Goal: Transaction & Acquisition: Purchase product/service

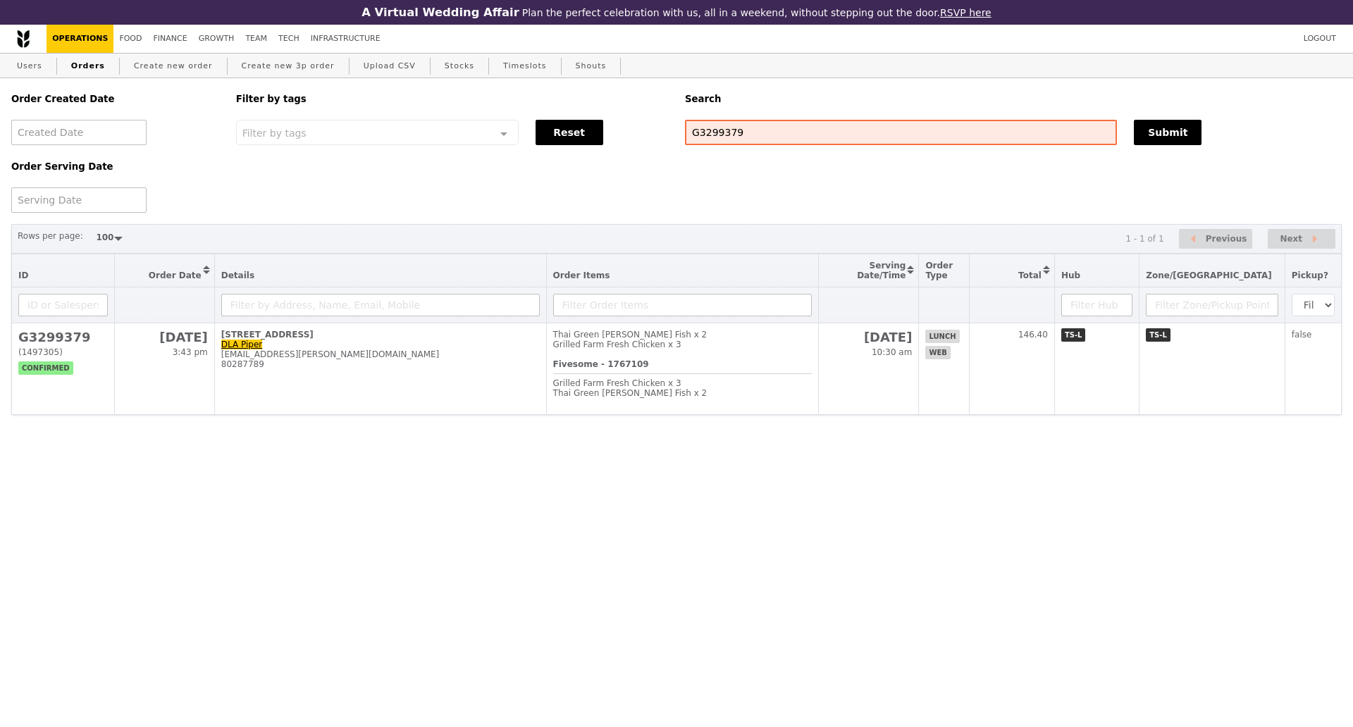
select select "100"
type input "G3300377"
drag, startPoint x: 1168, startPoint y: 137, endPoint x: 1166, endPoint y: 127, distance: 10.8
click at [1168, 135] on button "Submit" at bounding box center [1168, 132] width 68 height 25
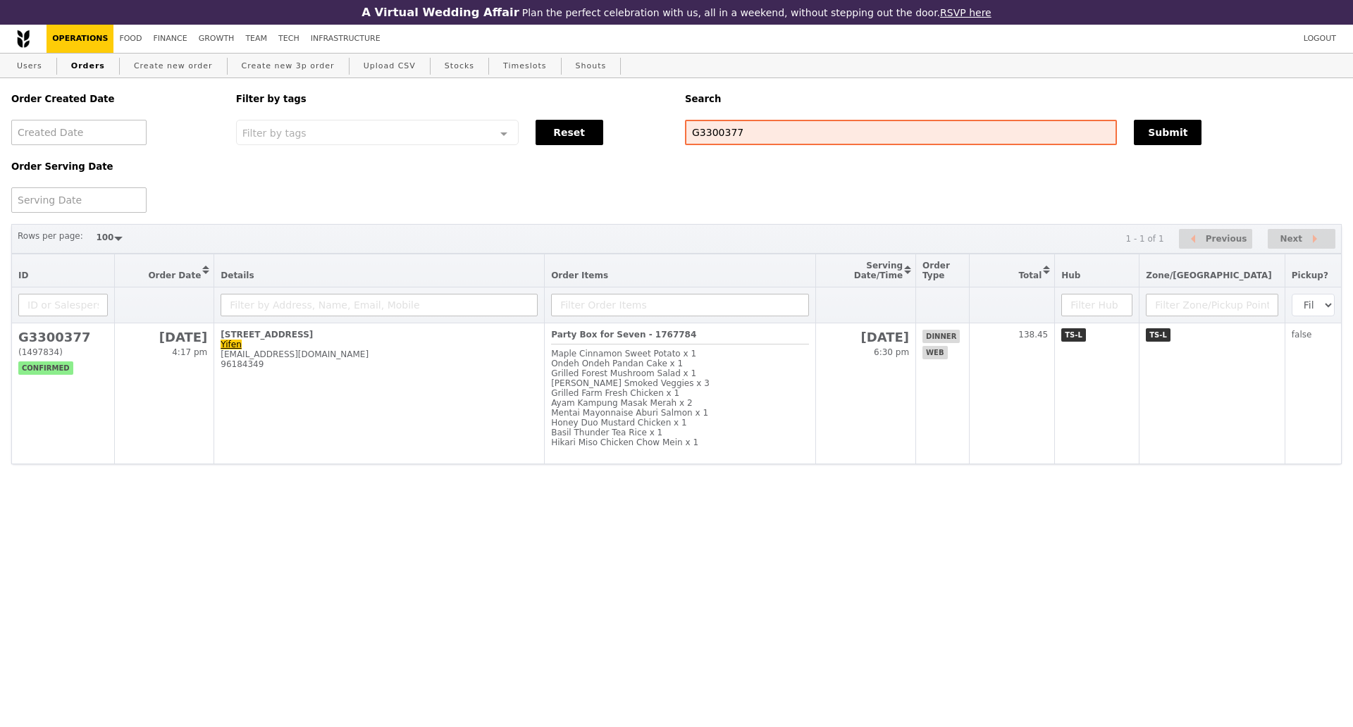
click at [1150, 521] on html "A Virtual Wedding Affair Plan the perfect celebration with us, all in a weekend…" at bounding box center [676, 260] width 1353 height 521
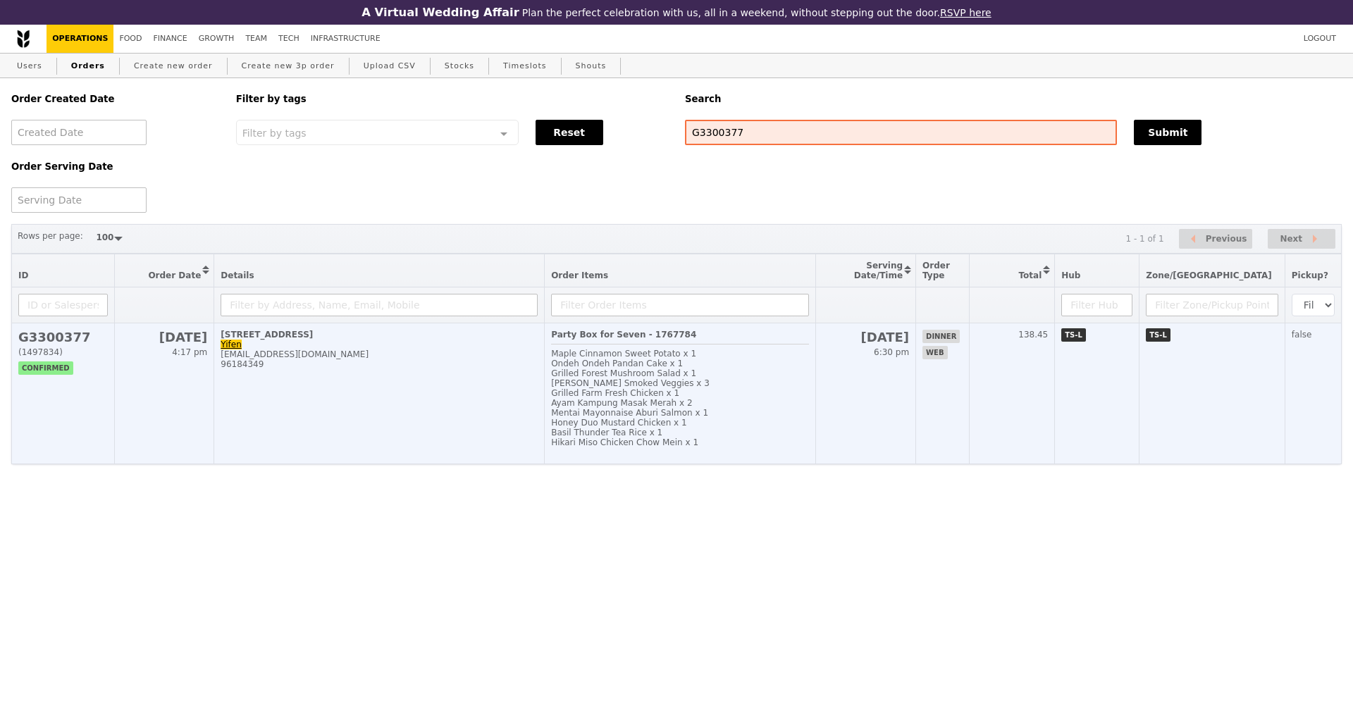
click at [430, 410] on td "[STREET_ADDRESS] [EMAIL_ADDRESS][DOMAIN_NAME] 96184349" at bounding box center [379, 393] width 330 height 141
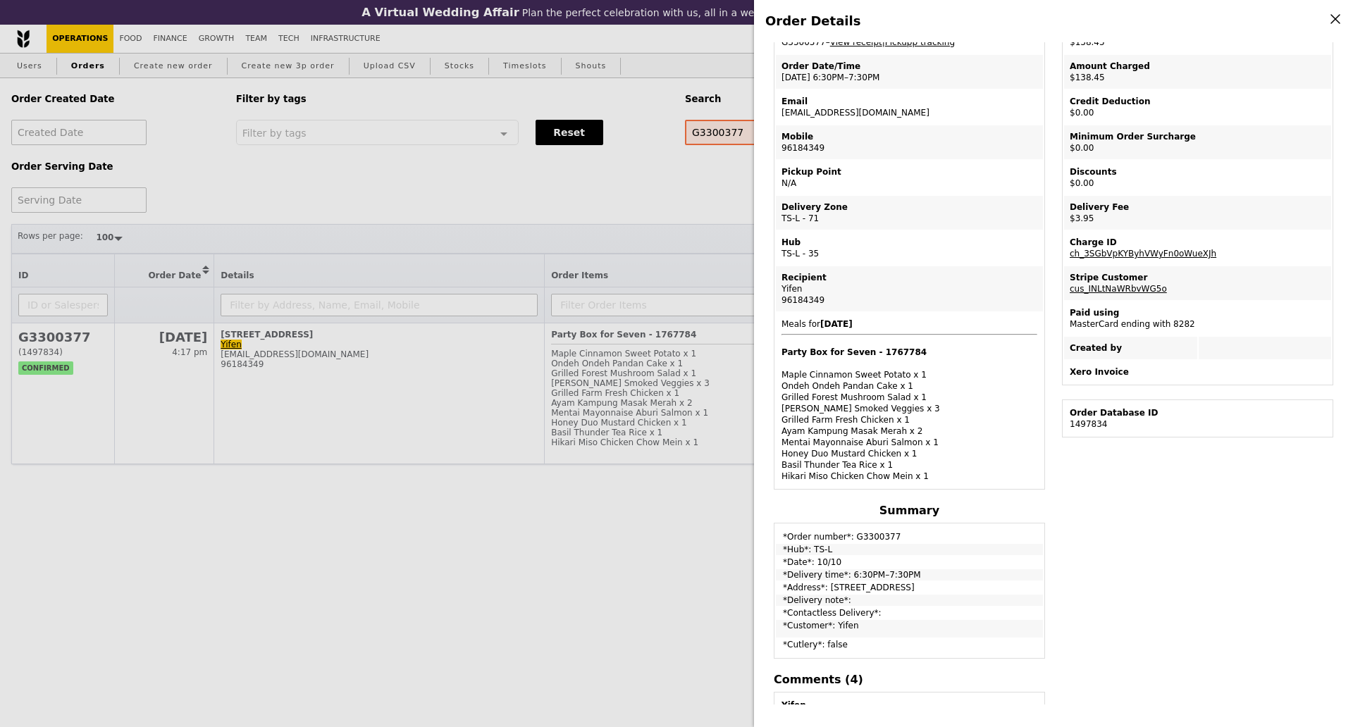
scroll to position [176, 0]
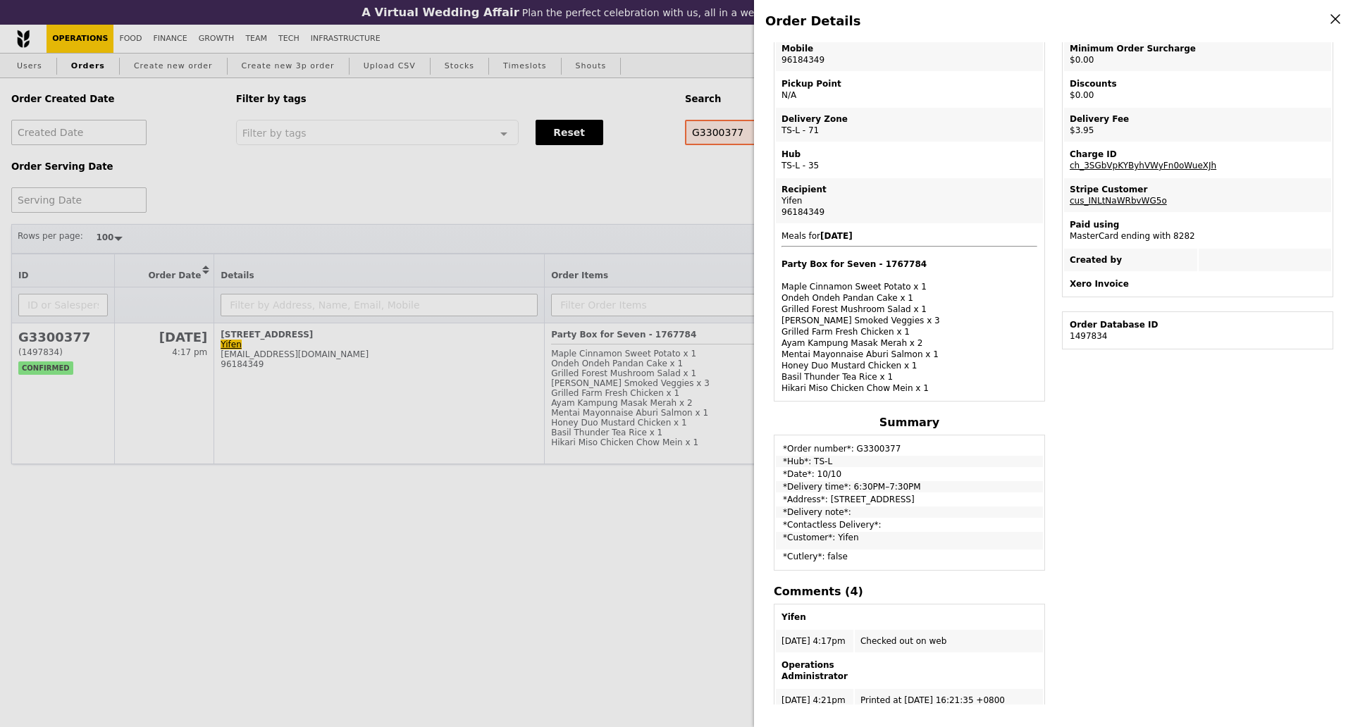
click at [1120, 464] on div "Edit order Changelog Cancel Order ID G3300377 – View receipt | Pickupp tracking…" at bounding box center [1053, 373] width 576 height 662
drag, startPoint x: 1097, startPoint y: 497, endPoint x: 1073, endPoint y: 495, distance: 24.8
click at [1097, 497] on div "Edit order Changelog Cancel Order ID G3300377 – View receipt | Pickupp tracking…" at bounding box center [1053, 373] width 576 height 662
click at [387, 212] on div "Order Details Edit order Changelog Cancel Order ID G3300377 – View receipt | Pi…" at bounding box center [676, 363] width 1353 height 727
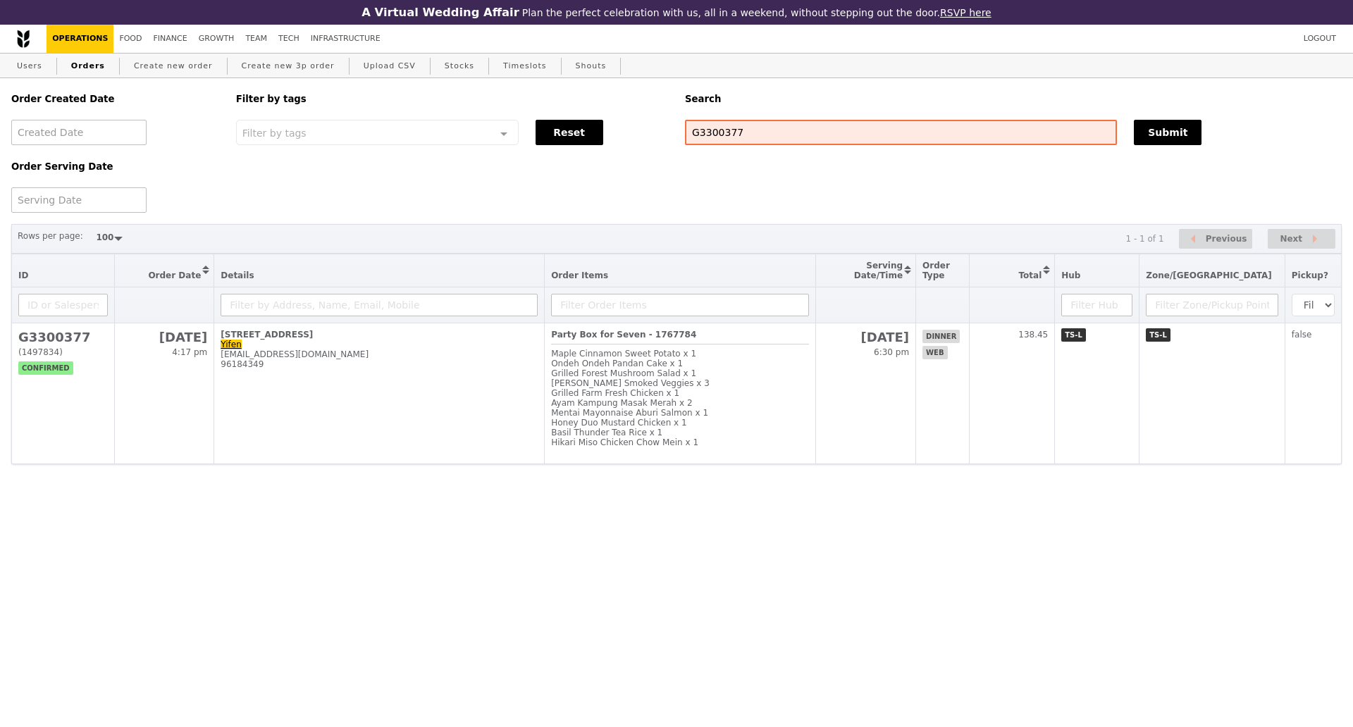
scroll to position [269, 0]
click at [31, 68] on link "Users" at bounding box center [29, 66] width 37 height 25
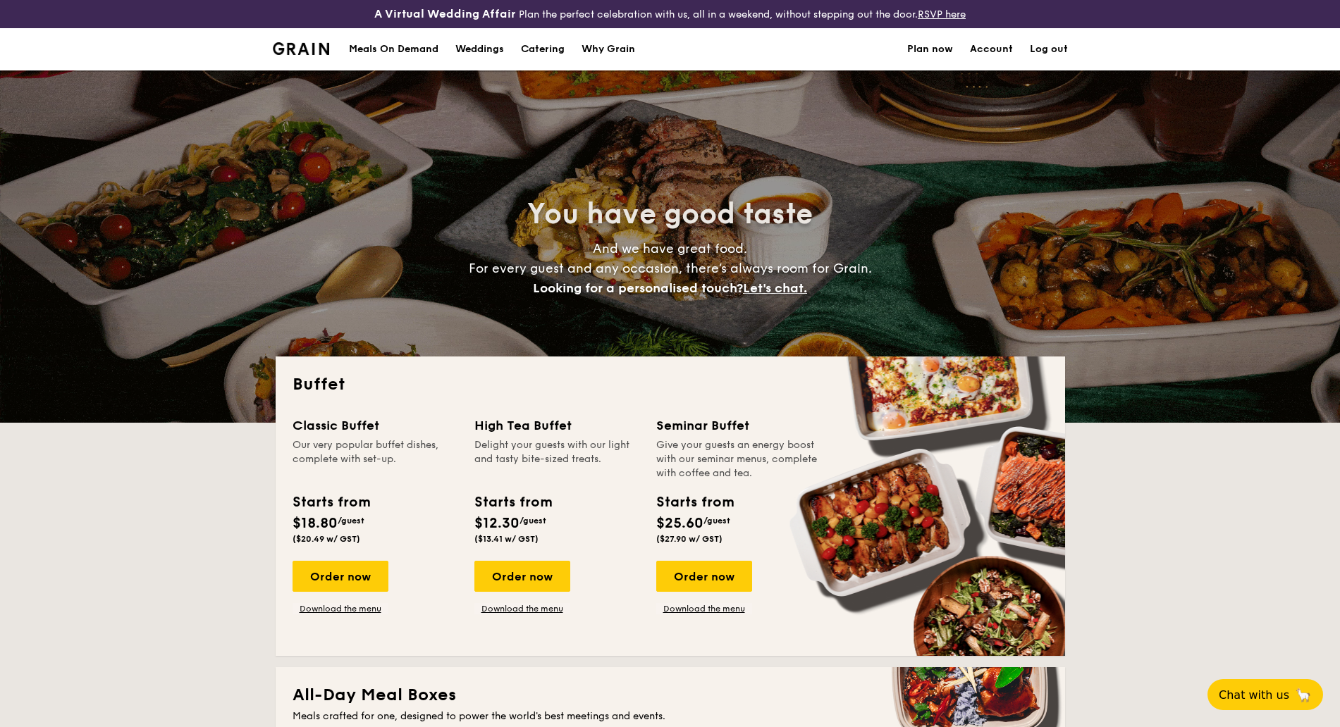
select select
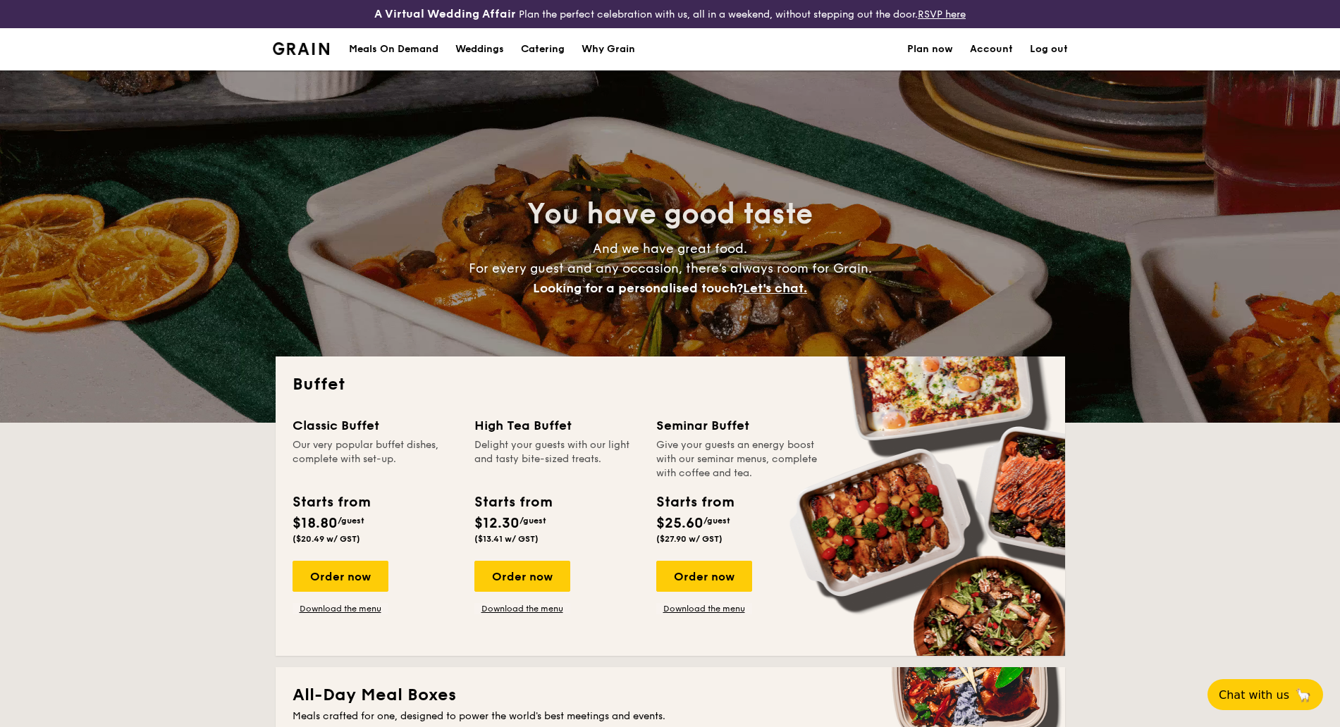
click at [388, 49] on div "Meals On Demand" at bounding box center [393, 49] width 89 height 42
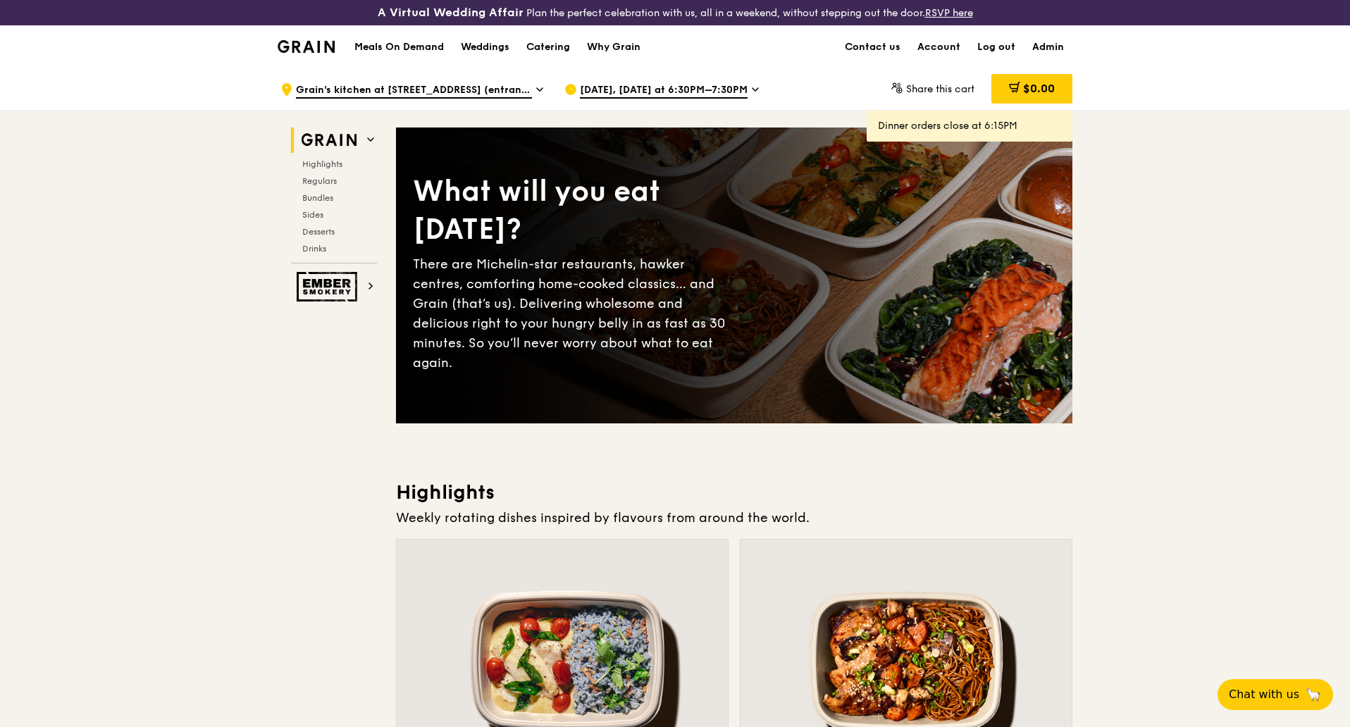
click at [655, 88] on span "Oct 10, Today at 6:30PM–7:30PM" at bounding box center [664, 91] width 168 height 16
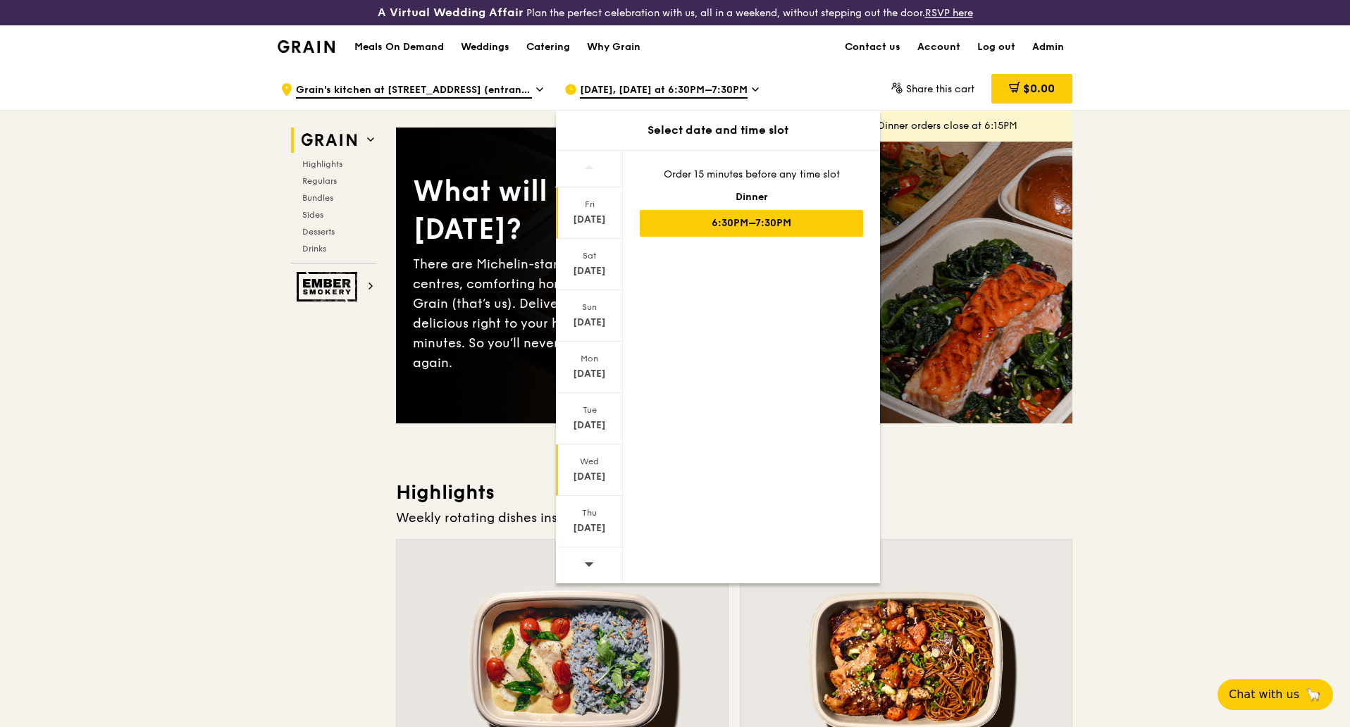
click at [598, 478] on div "Oct 15" at bounding box center [589, 477] width 63 height 14
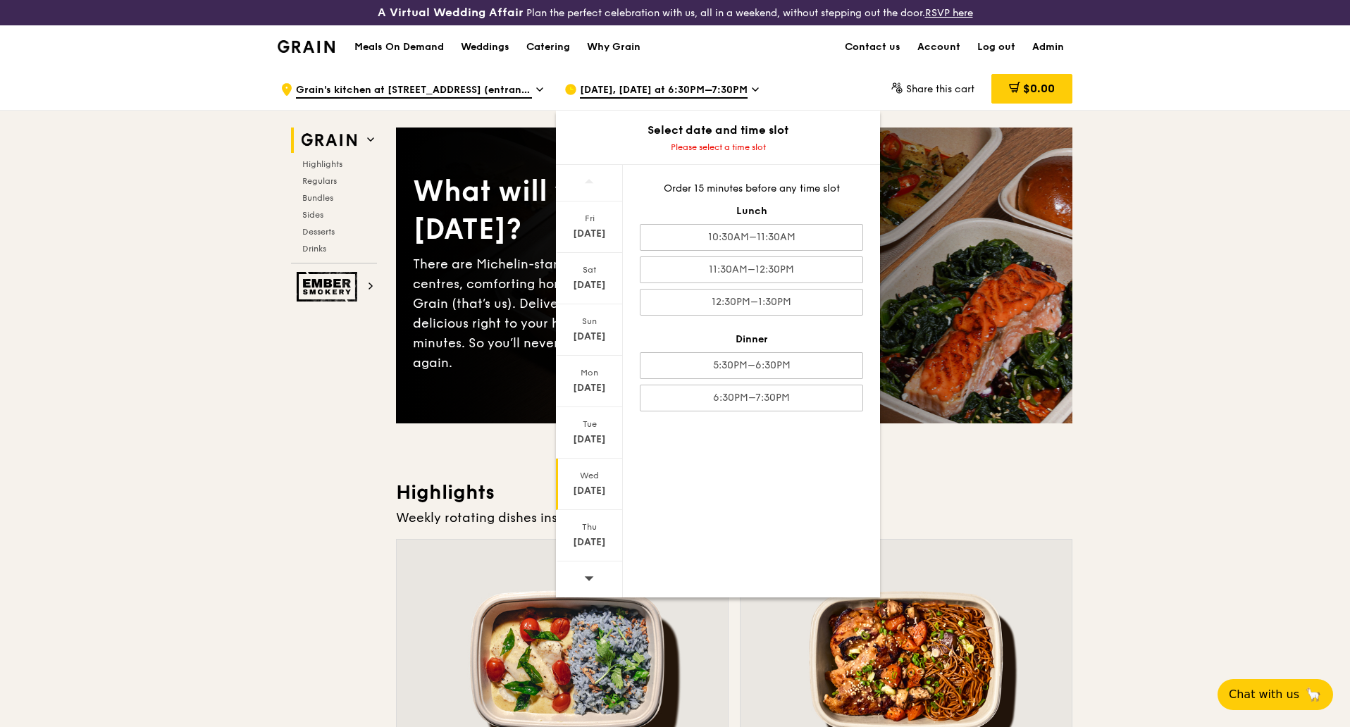
click at [601, 485] on div "Oct 15" at bounding box center [589, 491] width 63 height 14
click at [591, 486] on div "Oct 15" at bounding box center [589, 491] width 63 height 14
click at [543, 87] on icon at bounding box center [539, 89] width 7 height 13
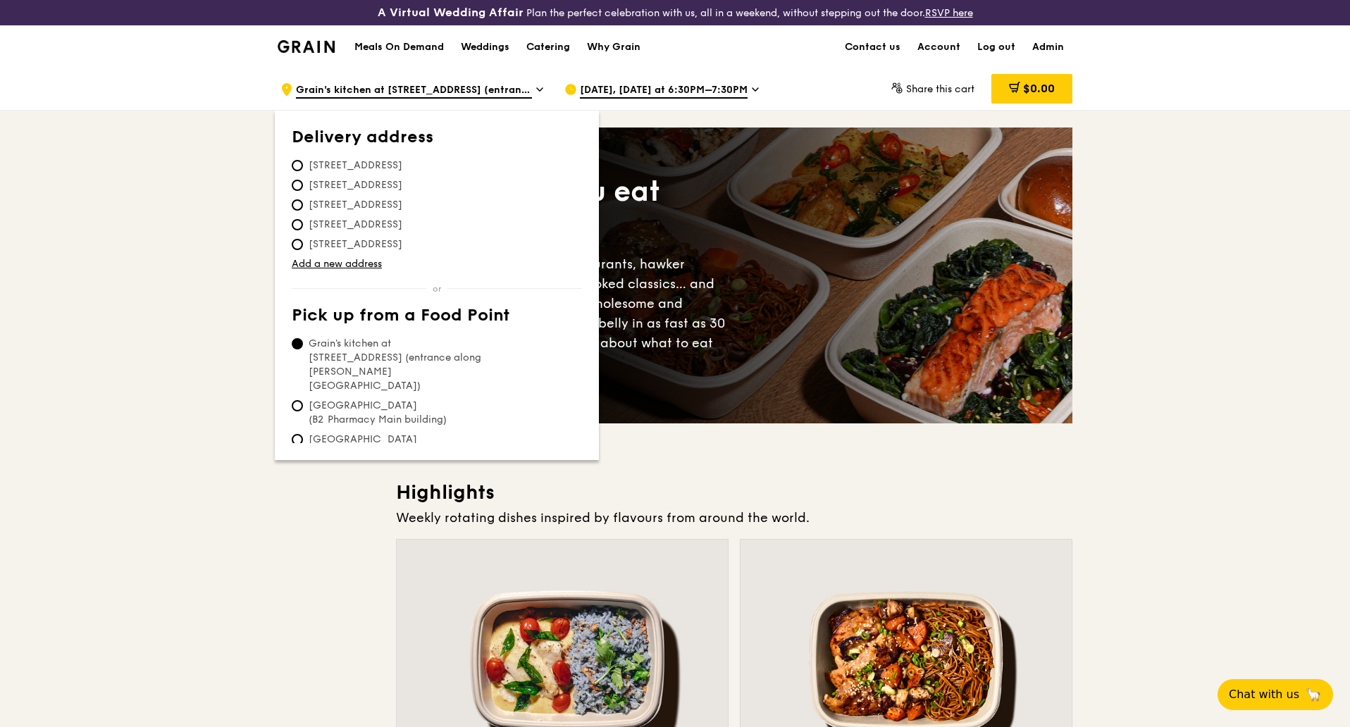
click at [350, 230] on span "13 Bidadari Park Drive, 367804" at bounding box center [356, 225] width 128 height 14
click at [303, 230] on input "13 Bidadari Park Drive, 367804" at bounding box center [297, 224] width 11 height 11
radio input "true"
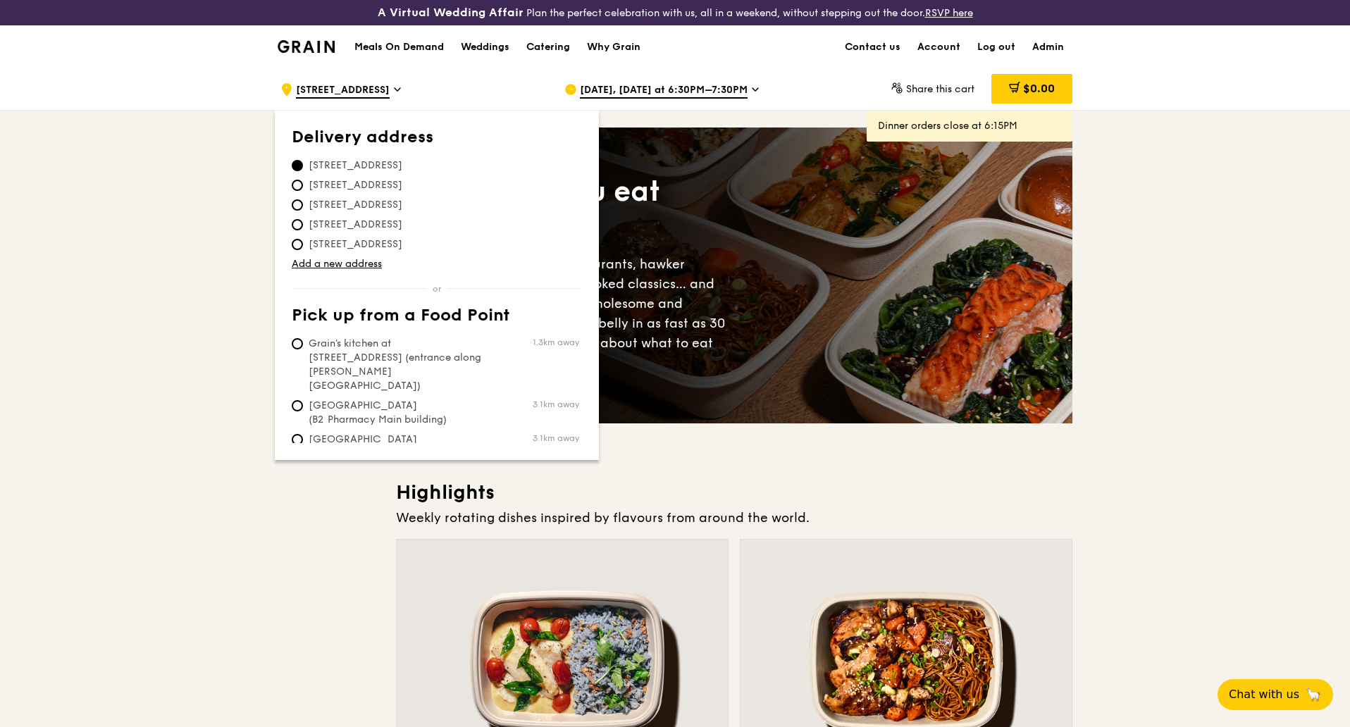
click at [694, 90] on span "Oct 10, Today at 6:30PM–7:30PM" at bounding box center [664, 91] width 168 height 16
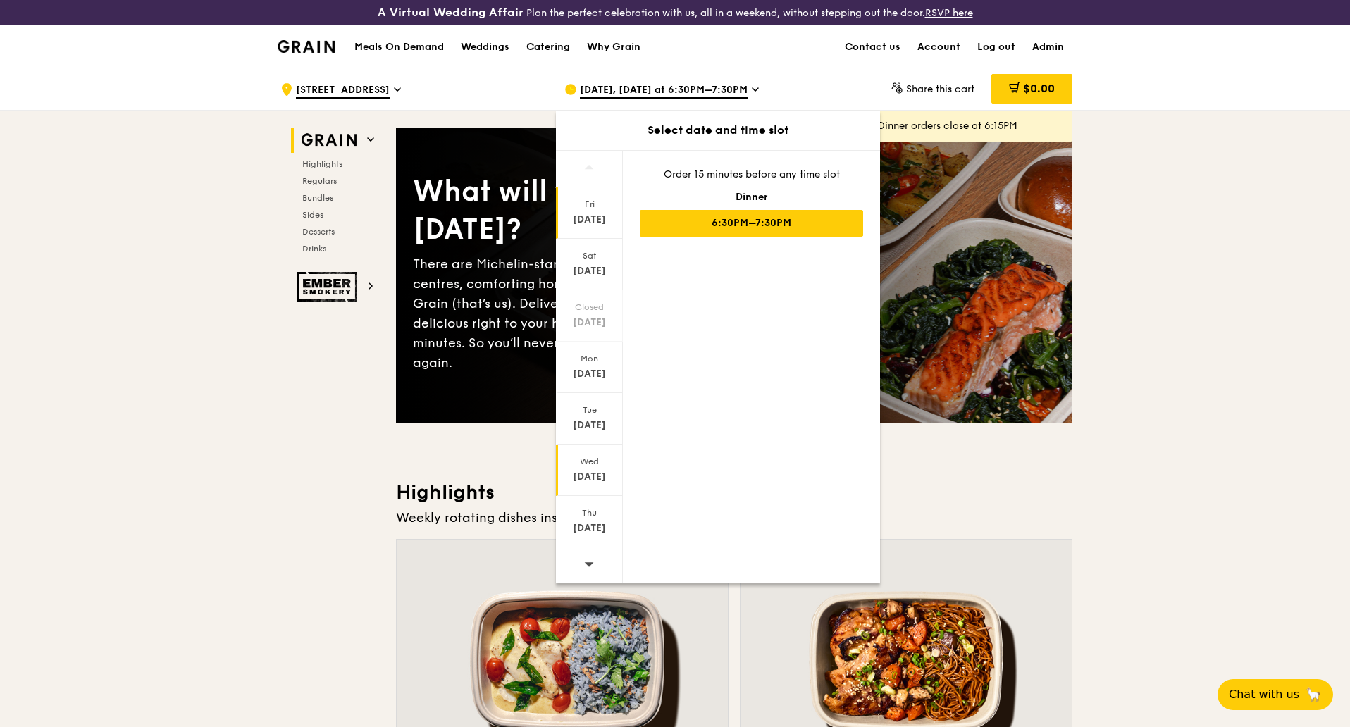
click at [593, 471] on div "Oct 15" at bounding box center [589, 477] width 63 height 14
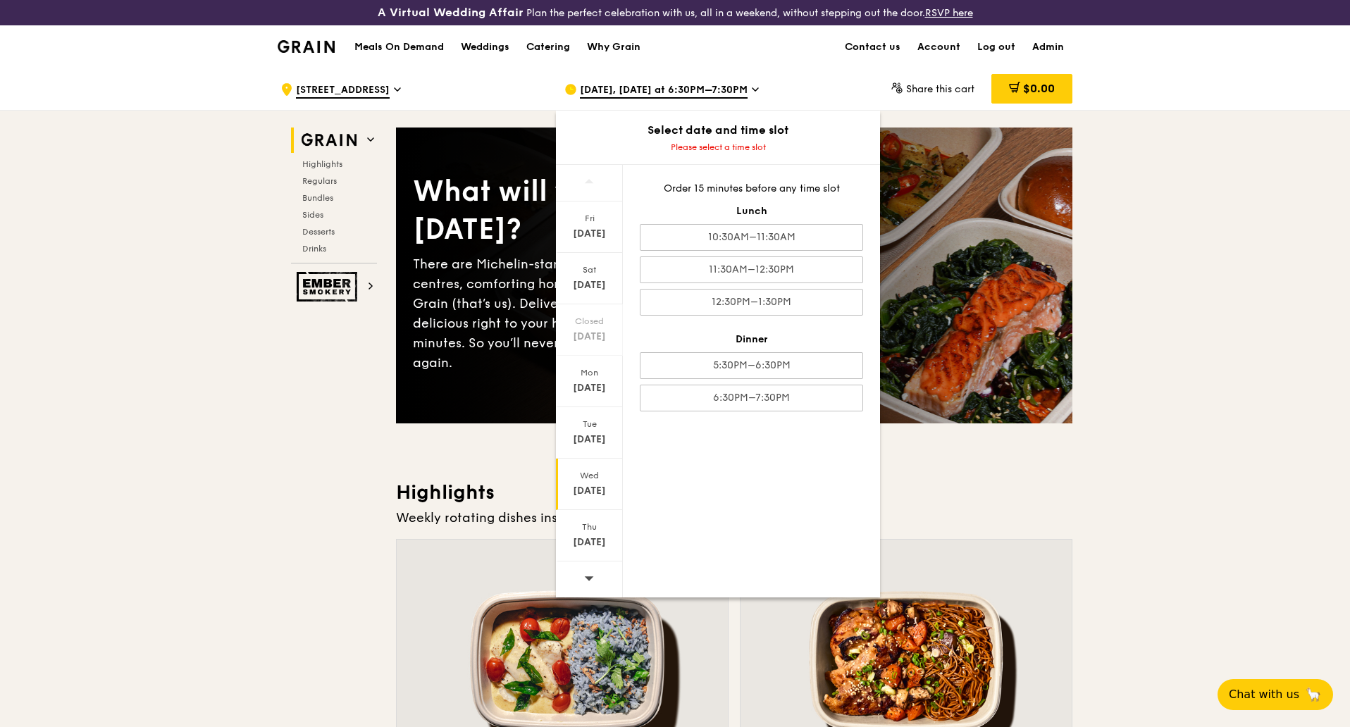
drag, startPoint x: 220, startPoint y: 396, endPoint x: 212, endPoint y: 398, distance: 8.0
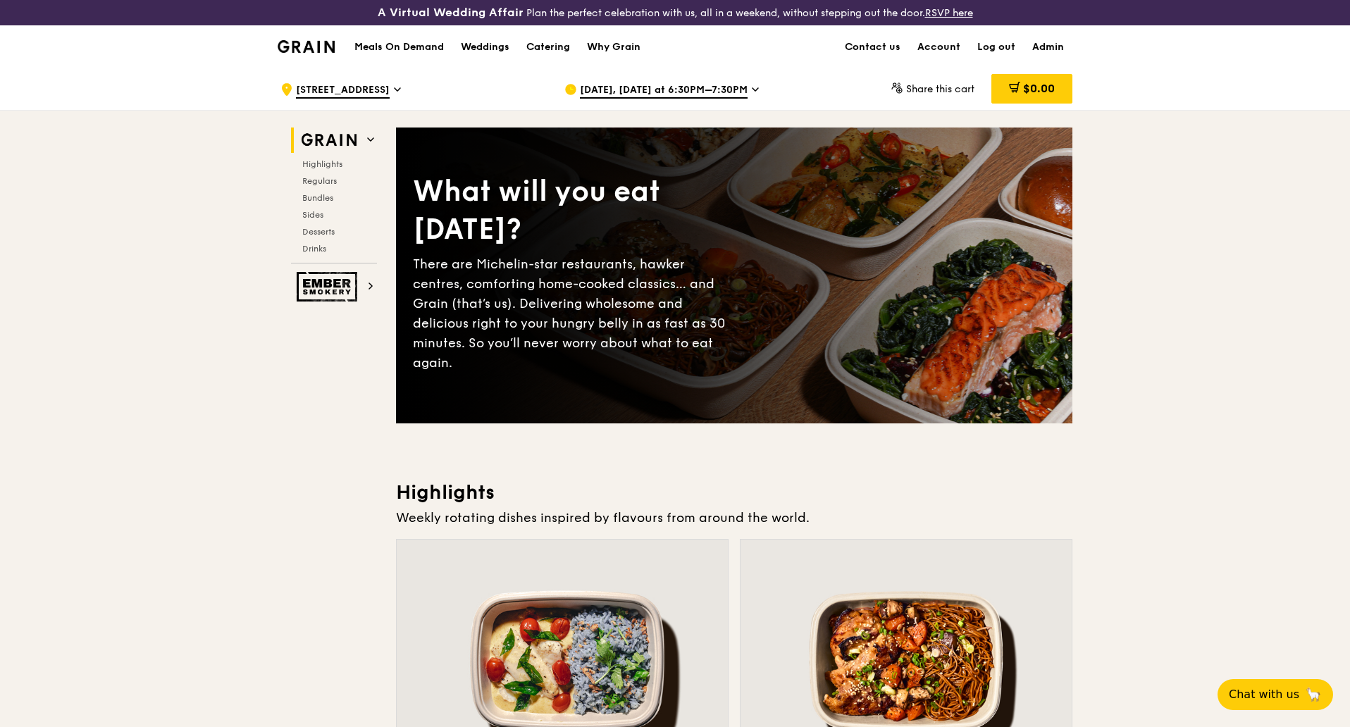
click at [417, 87] on div ".cls-1 { fill: none; stroke: #fff; stroke-linecap: round; stroke-linejoin: roun…" at bounding box center [410, 89] width 261 height 42
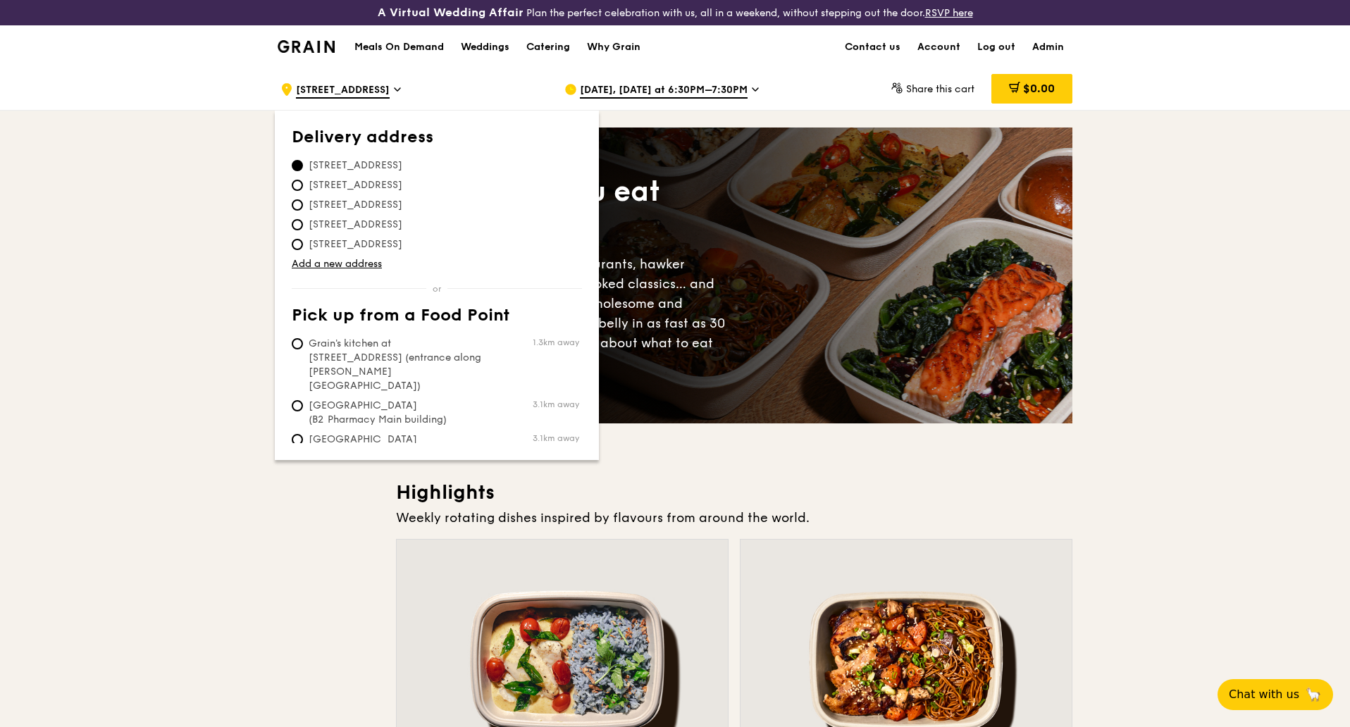
click at [801, 62] on div "Meals On Demand Weddings Catering Why Grain Contact us Account Log out Admin" at bounding box center [675, 46] width 795 height 43
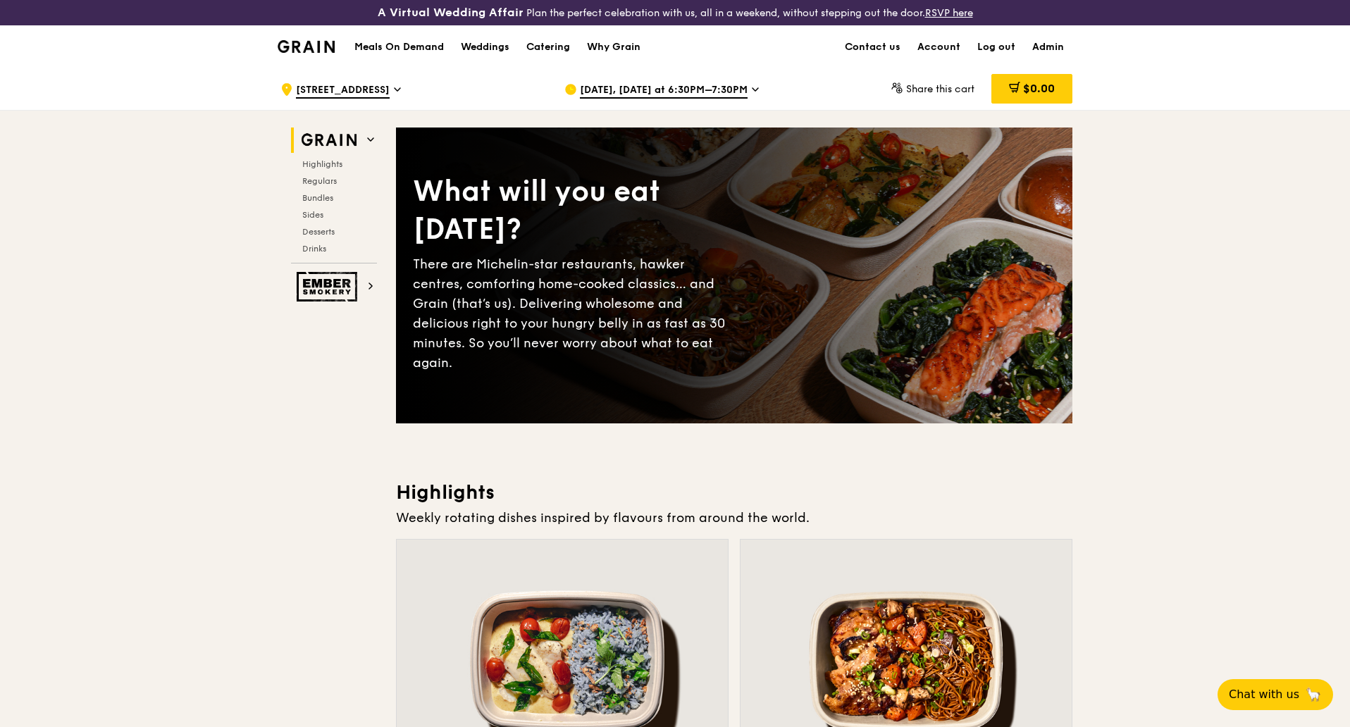
click at [752, 86] on icon at bounding box center [755, 89] width 7 height 13
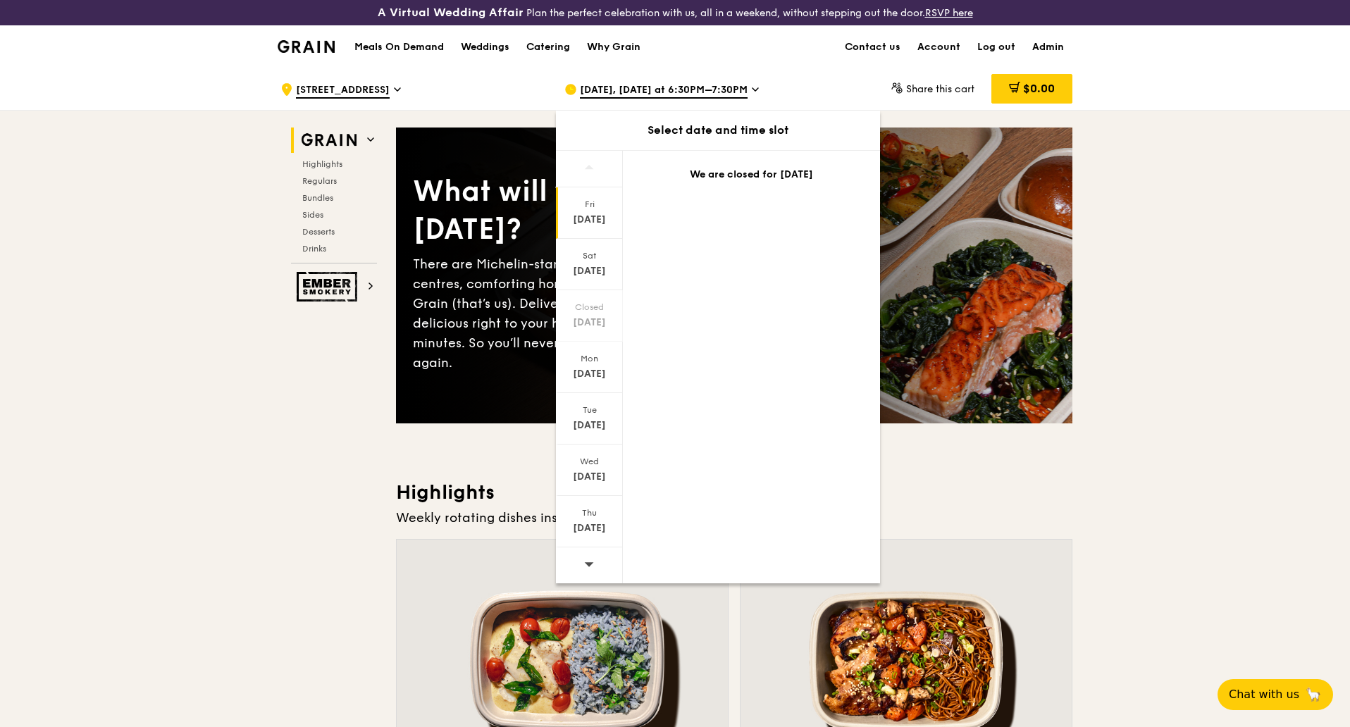
click at [734, 66] on div "Meals On Demand Weddings Catering Why Grain Contact us Account Log out Admin" at bounding box center [675, 46] width 795 height 43
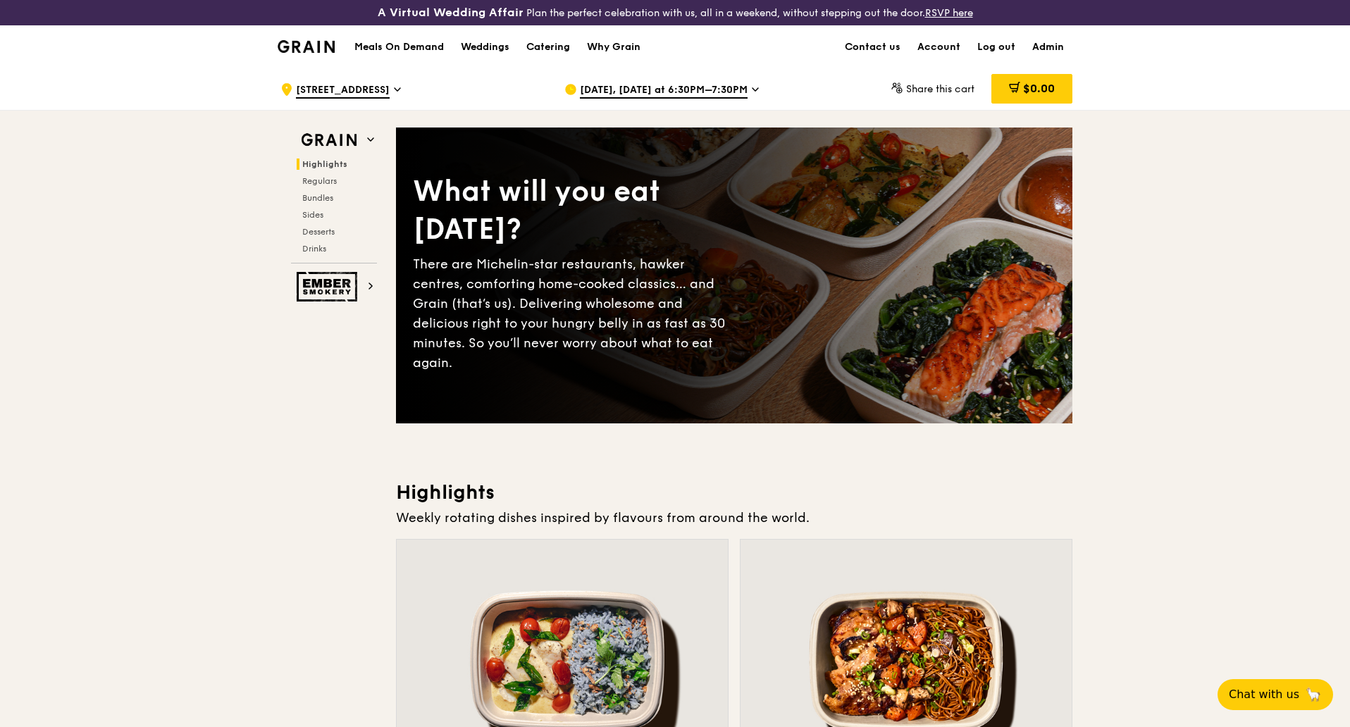
click at [400, 89] on icon at bounding box center [398, 89] width 6 height 3
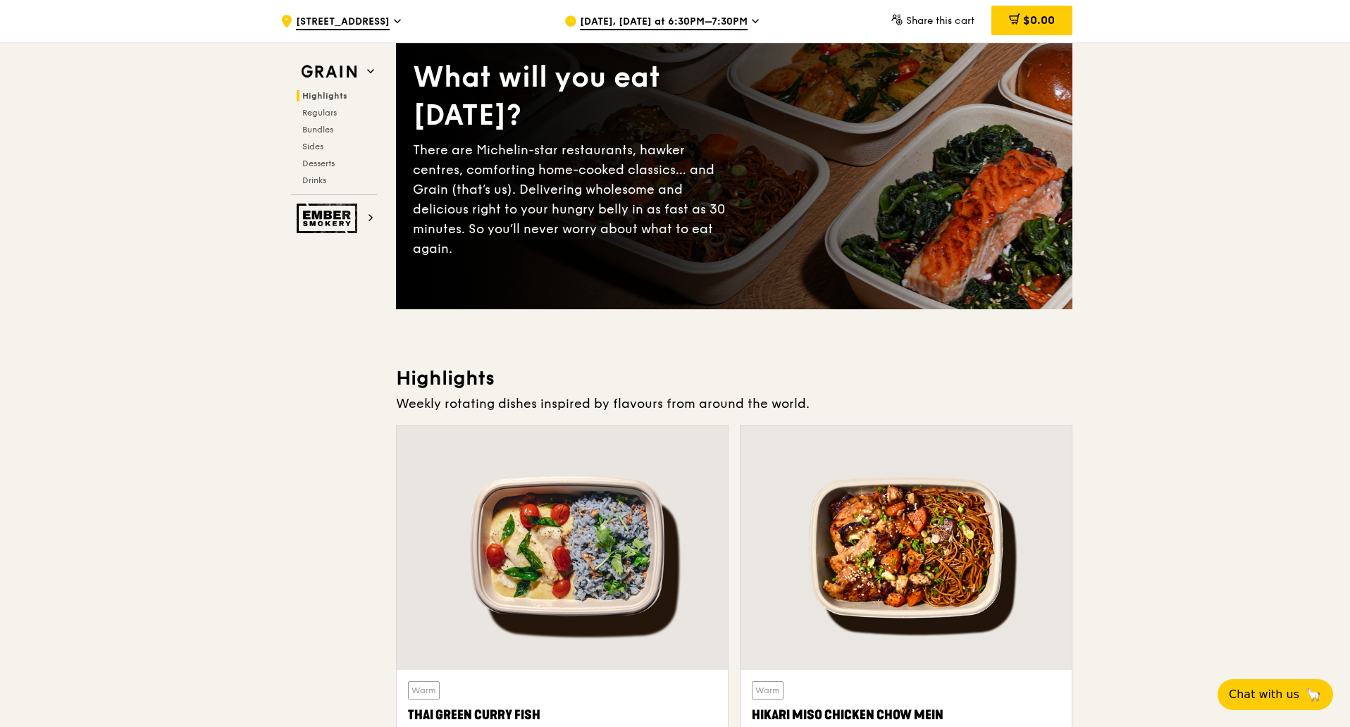
scroll to position [352, 0]
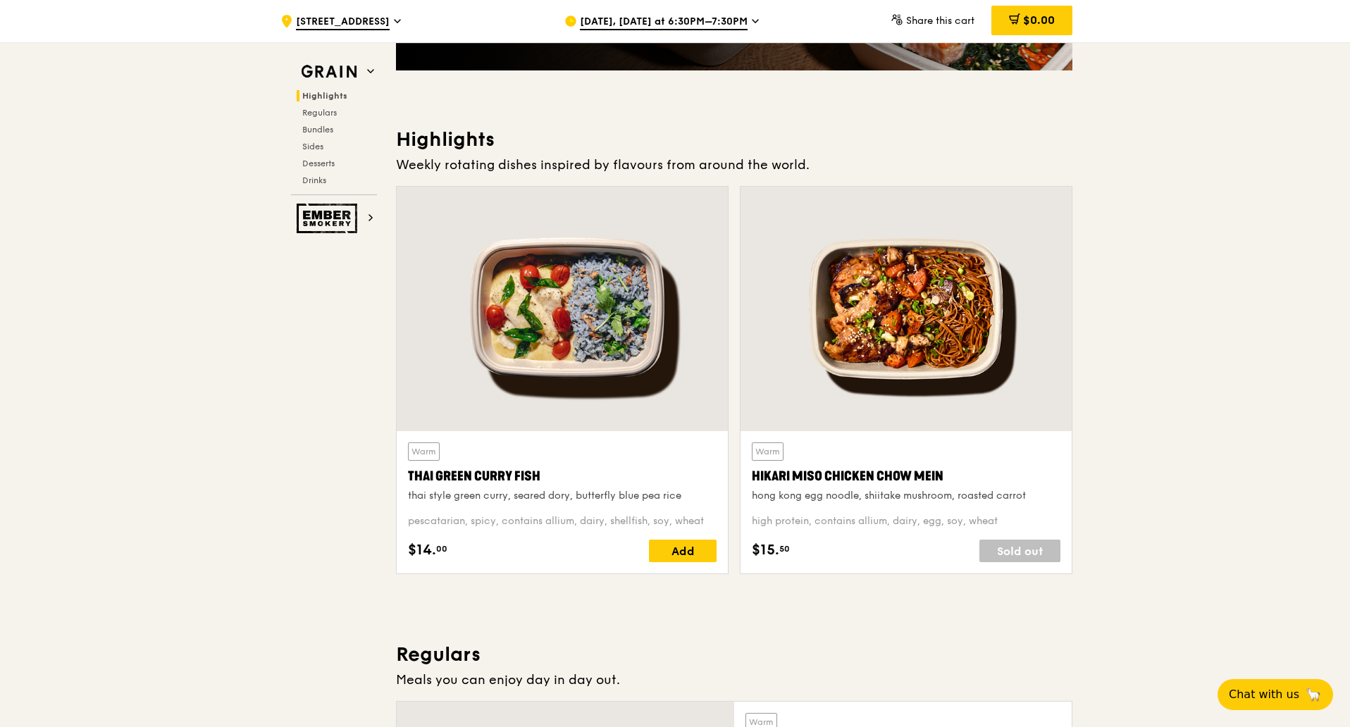
click at [557, 330] on div at bounding box center [562, 309] width 331 height 245
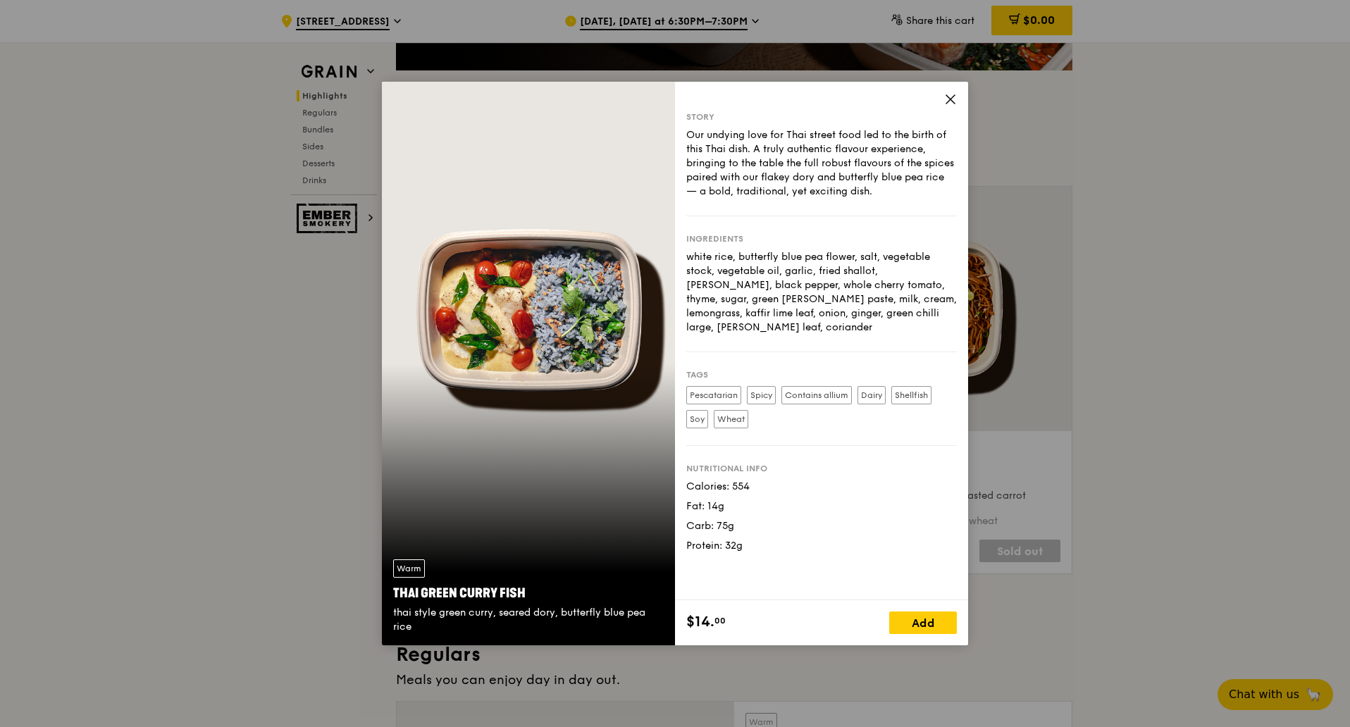
click at [948, 97] on icon at bounding box center [950, 99] width 8 height 8
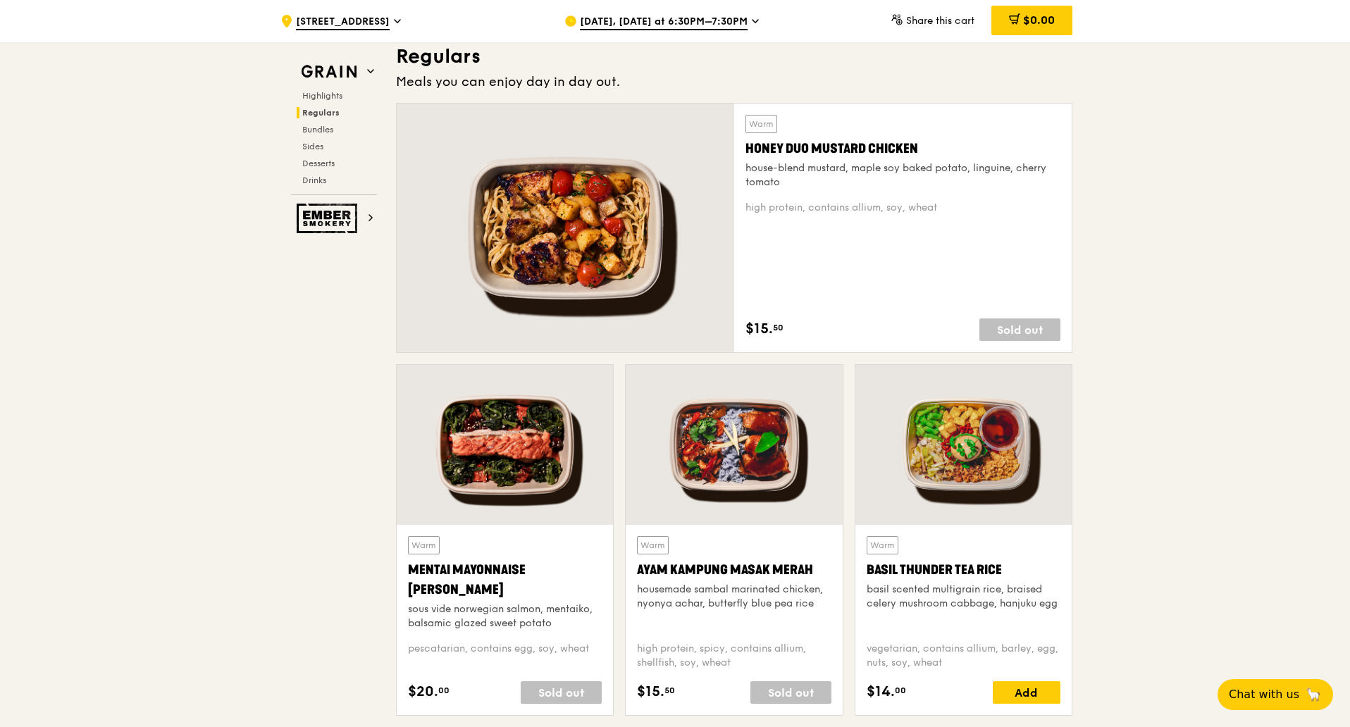
scroll to position [1057, 0]
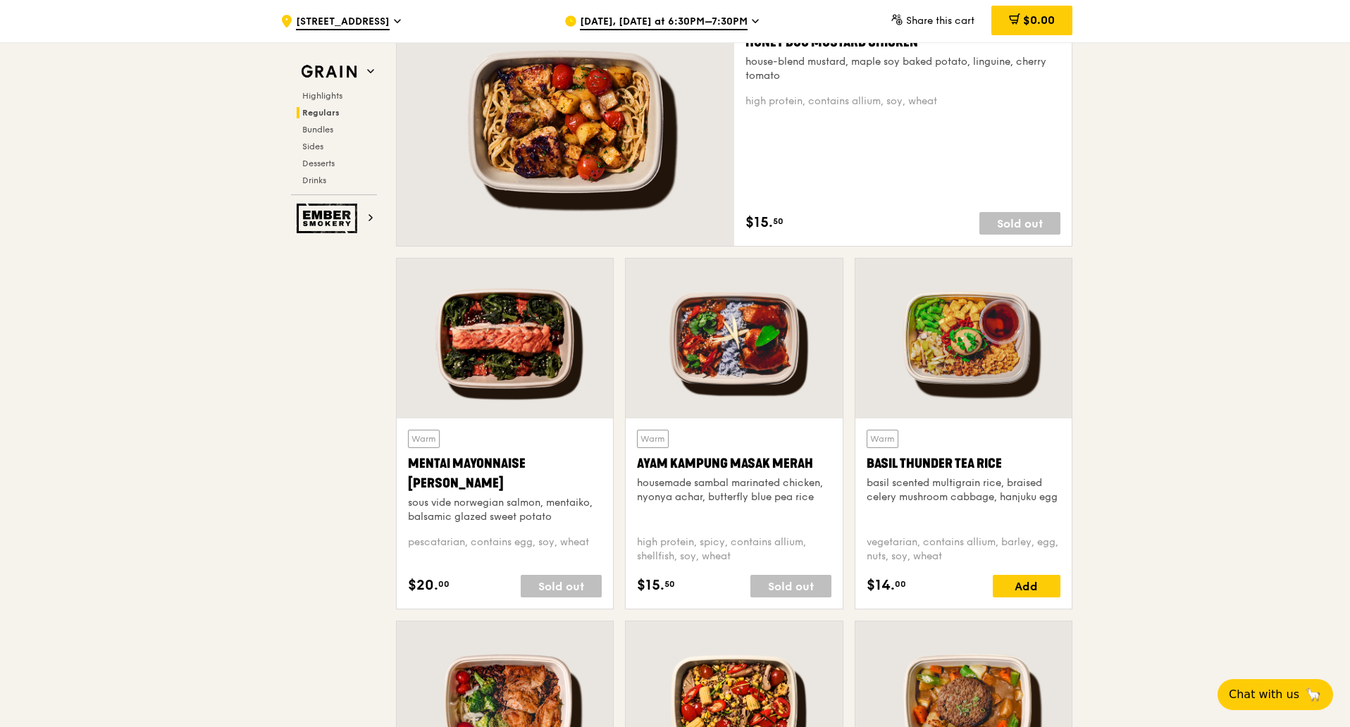
click at [946, 476] on div "Warm Basil Thunder Tea Rice basil scented multigrain rice, braised celery mushr…" at bounding box center [964, 477] width 194 height 94
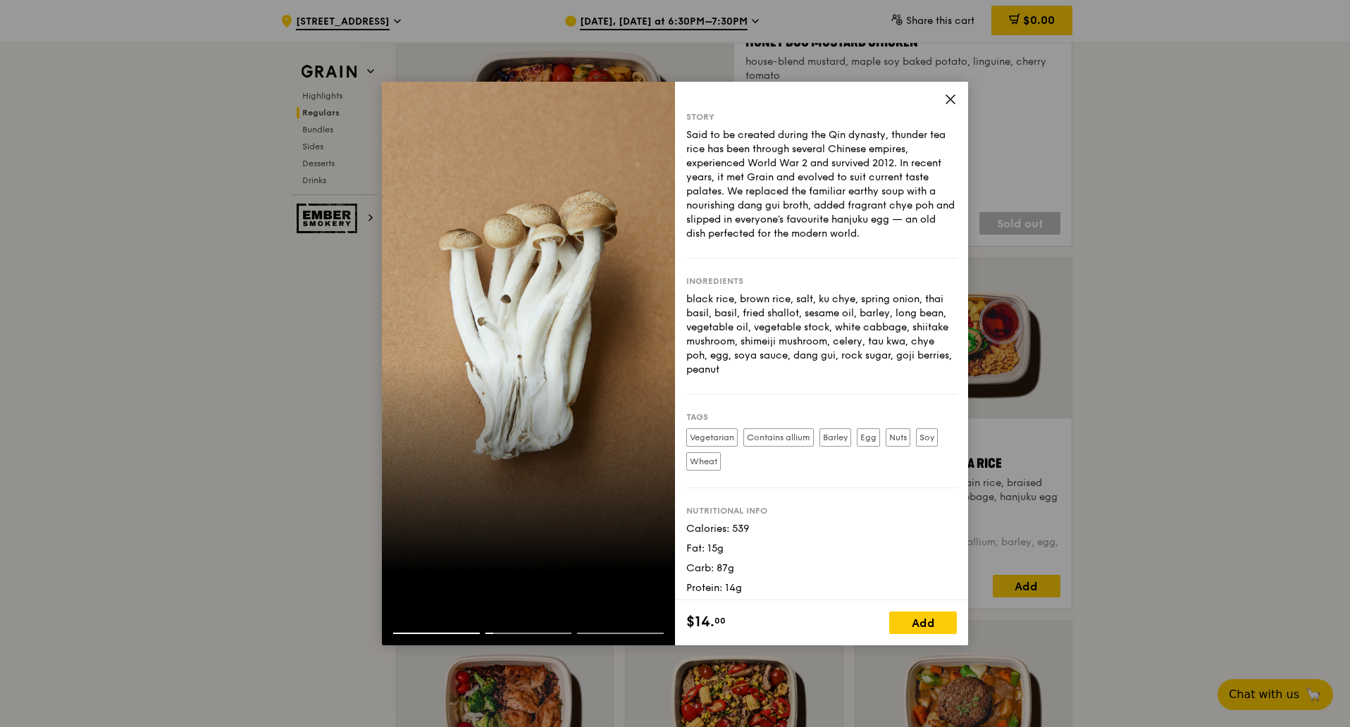
click at [949, 100] on icon at bounding box center [950, 99] width 8 height 8
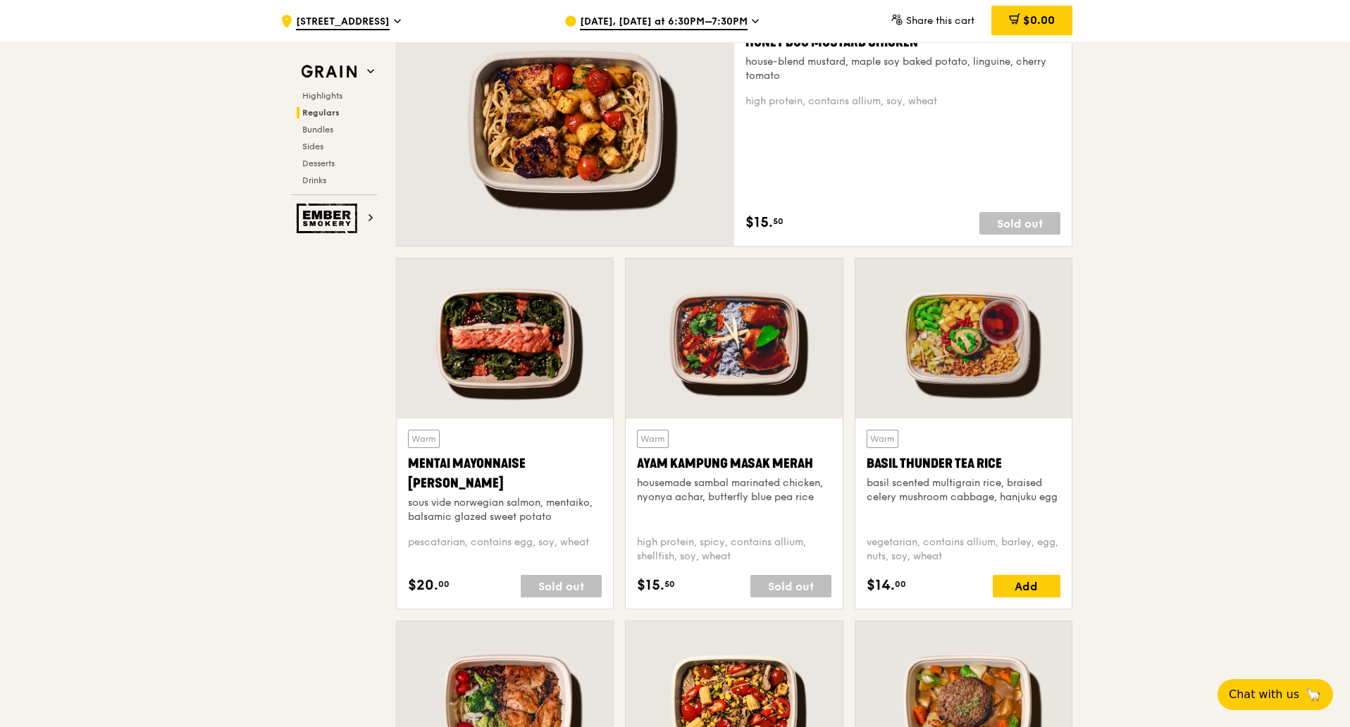
click at [708, 462] on div "Ayam Kampung Masak Merah" at bounding box center [734, 464] width 194 height 20
click at [928, 474] on div "Basil Thunder Tea Rice" at bounding box center [964, 464] width 194 height 20
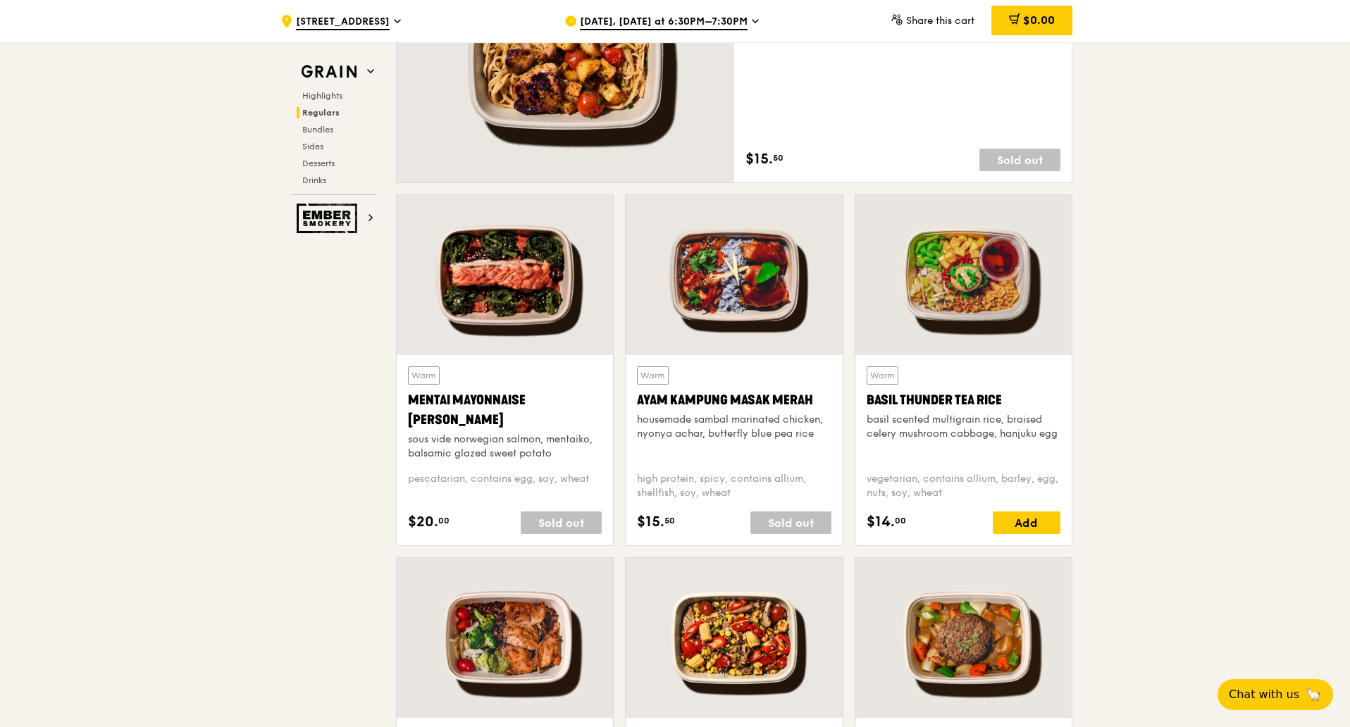
scroll to position [1145, 0]
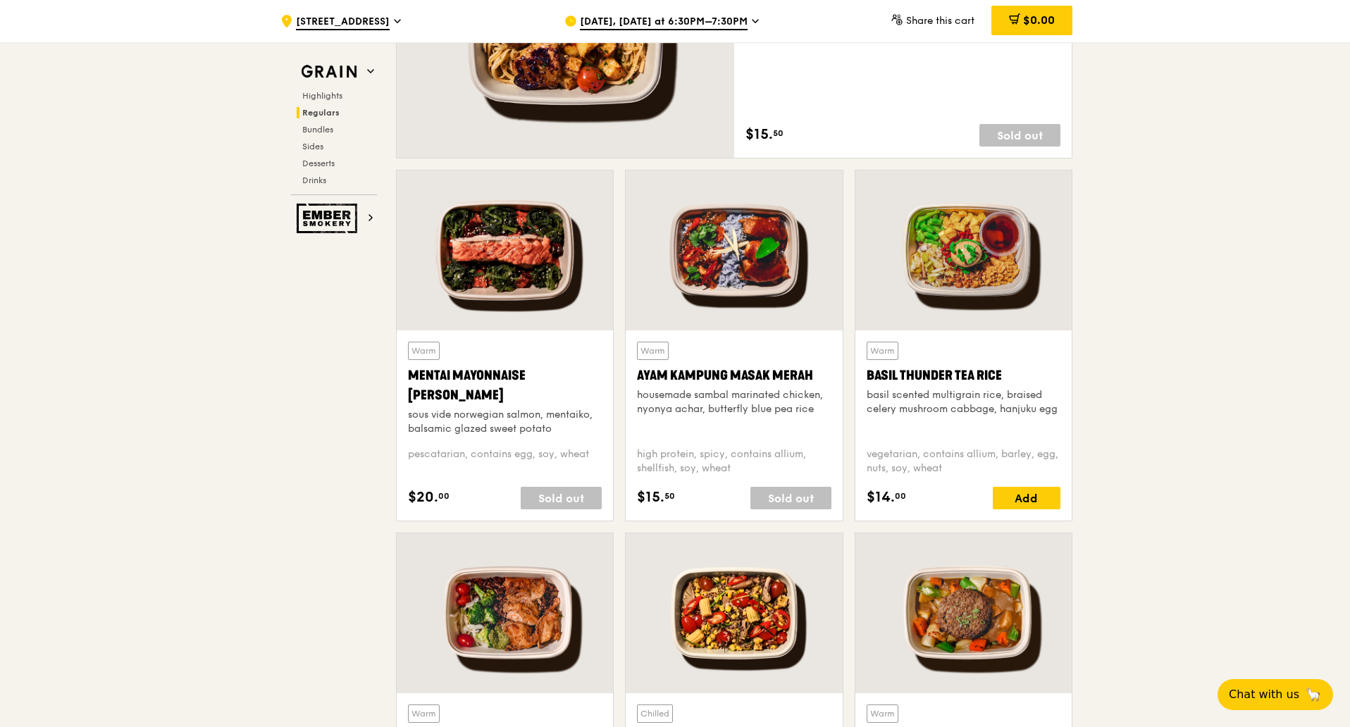
click at [513, 377] on div "Mentai Mayonnaise Aburi Salmon" at bounding box center [505, 385] width 194 height 39
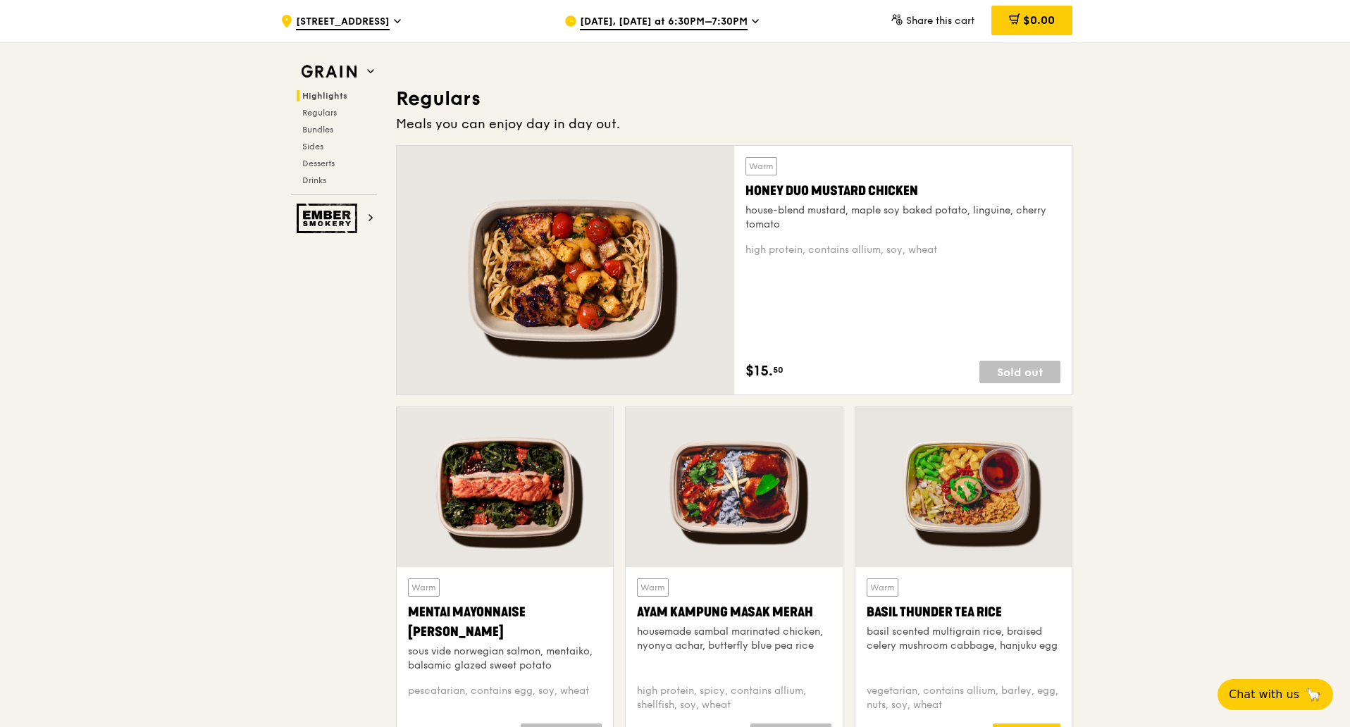
scroll to position [881, 0]
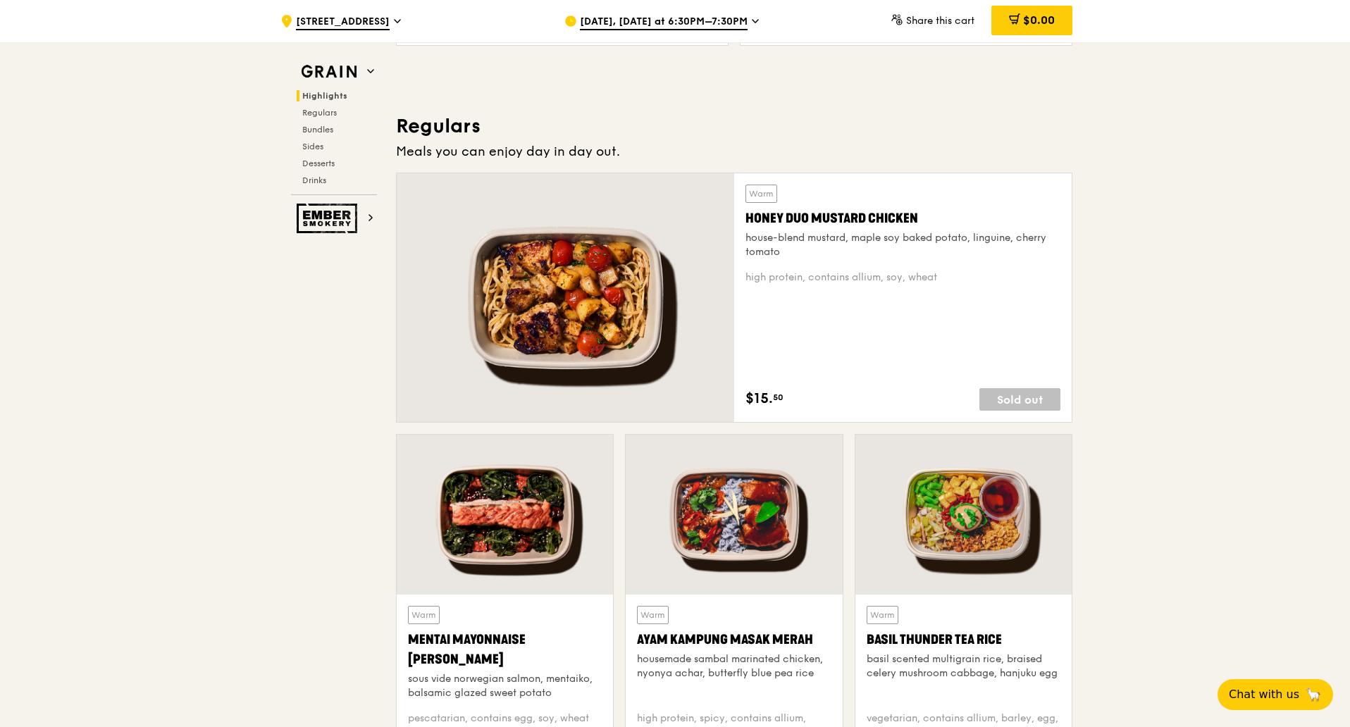
click at [846, 218] on div "Honey Duo Mustard Chicken" at bounding box center [903, 219] width 315 height 20
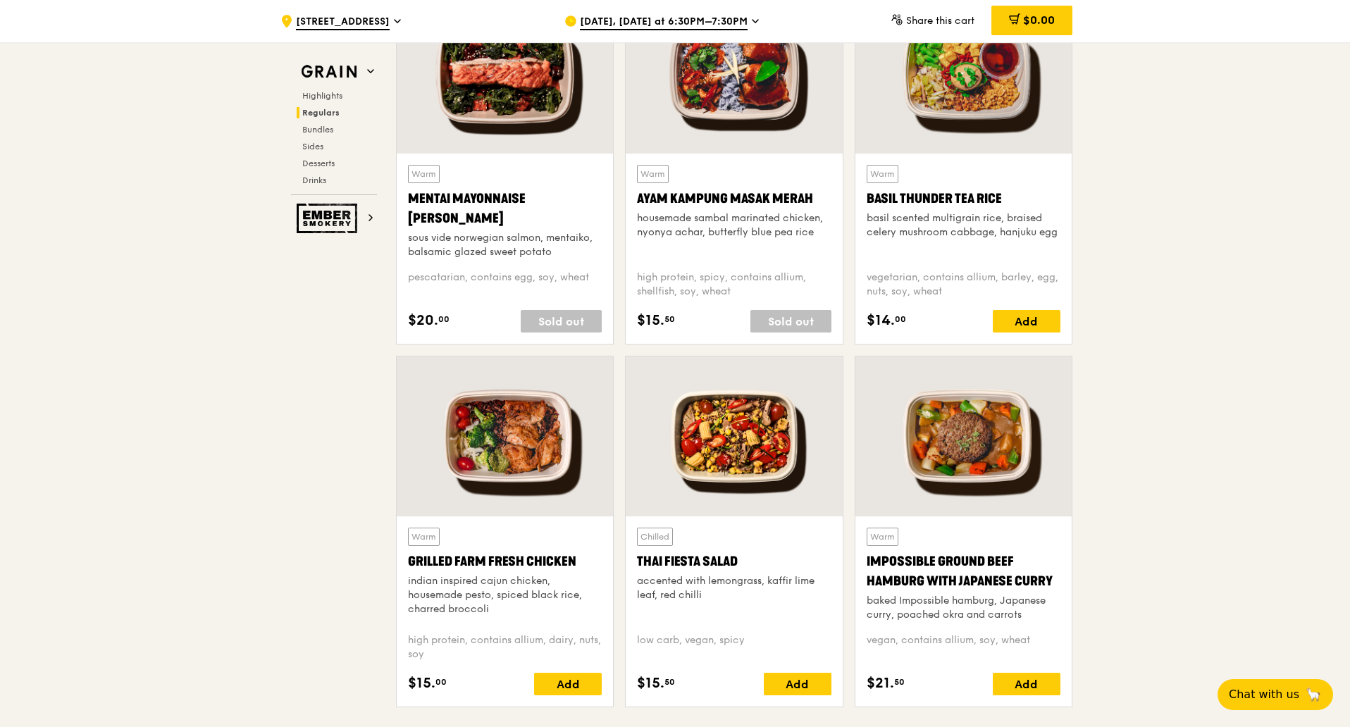
scroll to position [1409, 0]
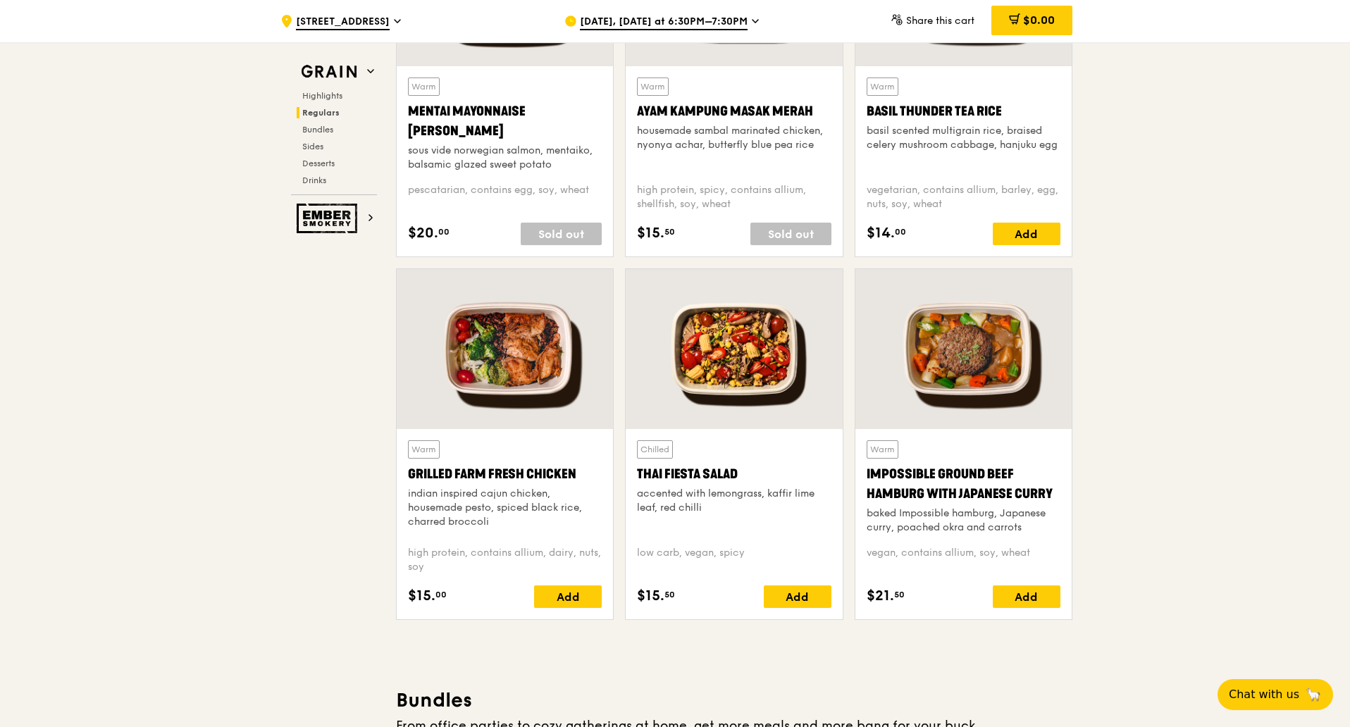
click at [731, 474] on div "Thai Fiesta Salad" at bounding box center [734, 474] width 194 height 20
